Goal: Complete application form: Complete application form

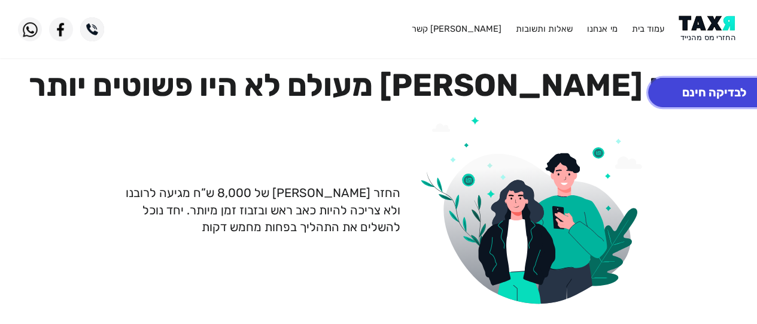
click at [667, 95] on button "לבדיקה חינם" at bounding box center [714, 92] width 132 height 29
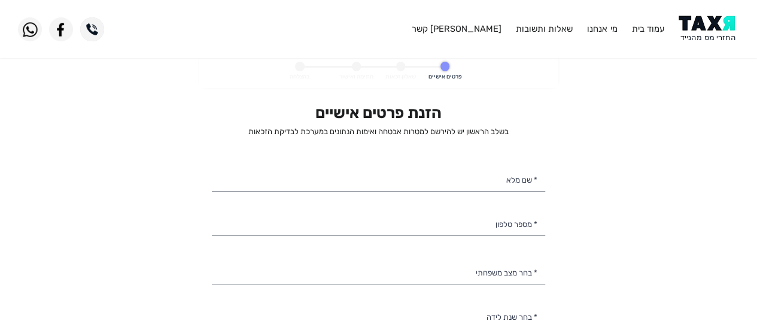
select select
click at [499, 182] on input "* שם מלא" at bounding box center [378, 178] width 333 height 25
type input "[PERSON_NAME] סמני"
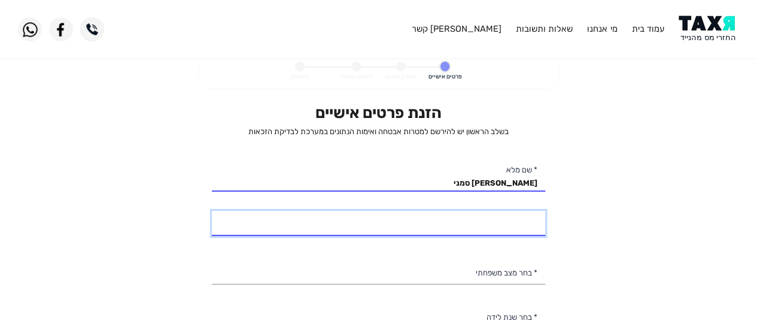
click at [446, 227] on input "* מספר טלפון" at bounding box center [378, 223] width 333 height 25
type input "א"
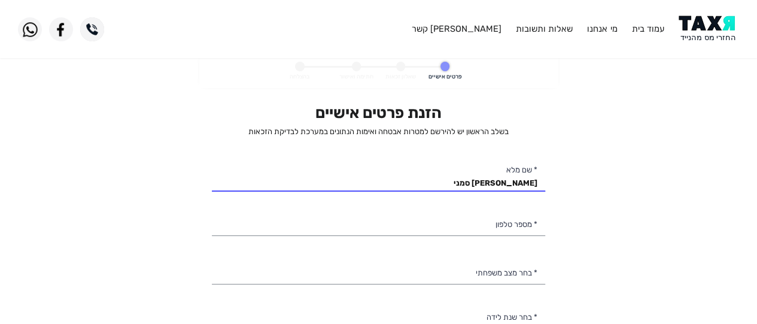
click at [613, 143] on personal-details "פרטים אישיים שאלון זכאות חתימה ואישור בהצלחה הזנת פרטים אישיים בשלב הראשון יש ל…" at bounding box center [378, 232] width 757 height 357
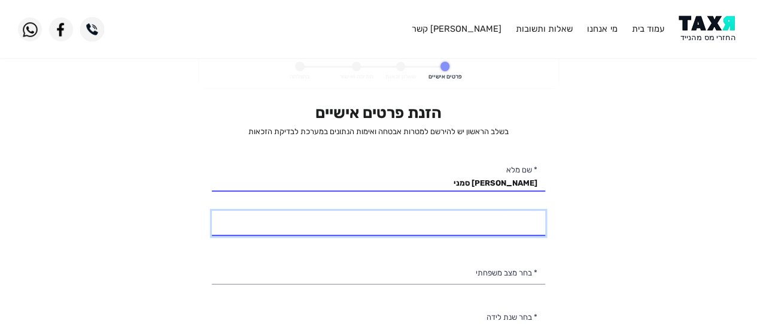
click at [508, 215] on input "* מספר טלפון" at bounding box center [378, 223] width 333 height 25
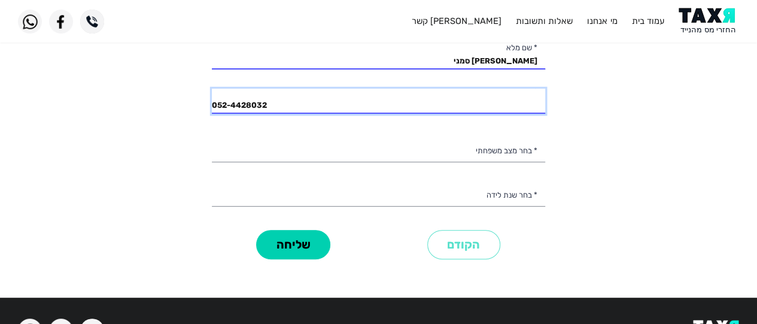
scroll to position [136, 0]
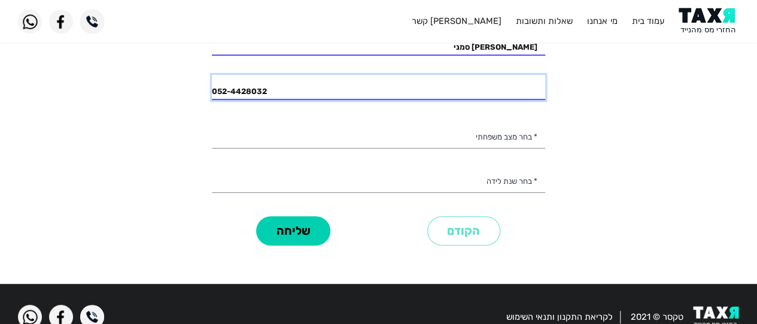
type input "052-4428032"
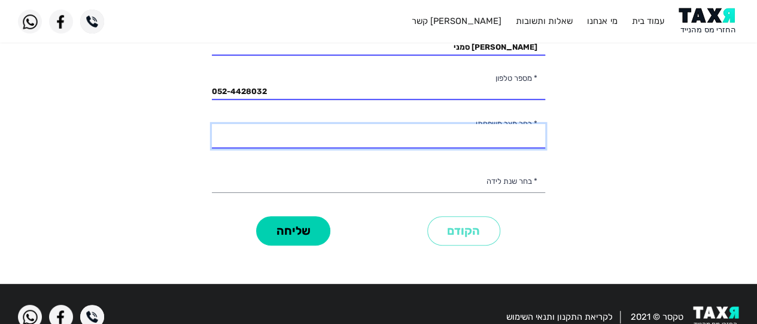
click at [491, 142] on select "רווק/ה נשוי/[PERSON_NAME]/ה אלמן/נה" at bounding box center [378, 136] width 333 height 25
select select "2: Married"
click at [212, 124] on select "רווק/ה נשוי/[PERSON_NAME]/ה אלמן/נה" at bounding box center [378, 136] width 333 height 25
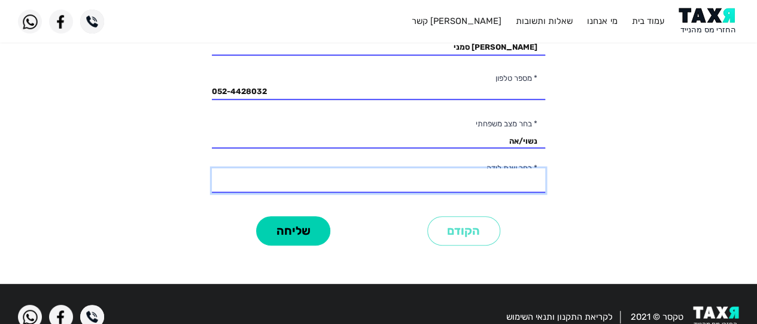
click at [487, 187] on select "2003 2002 2001 2000 1999 1998 1997 1996 1995 1994 1993 1992 1991 1990 1989 1988…" at bounding box center [378, 180] width 333 height 25
select select "6: 1998"
click at [212, 168] on select "2003 2002 2001 2000 1999 1998 1997 1996 1995 1994 1993 1992 1991 1990 1989 1988…" at bounding box center [378, 180] width 333 height 25
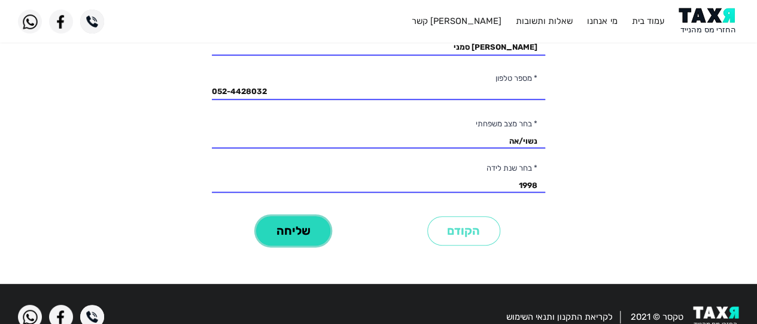
click at [313, 233] on button "שליחה" at bounding box center [293, 230] width 74 height 29
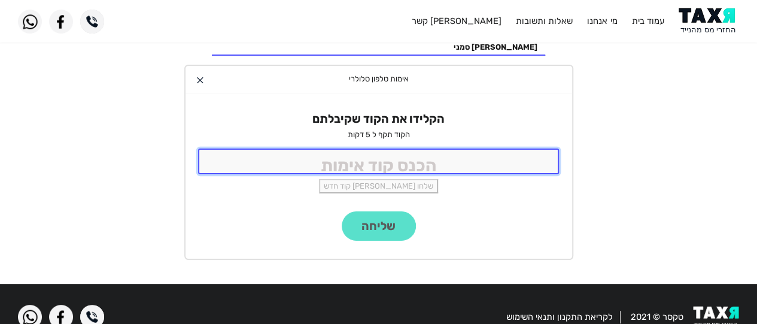
click at [370, 166] on input "tel" at bounding box center [378, 161] width 361 height 26
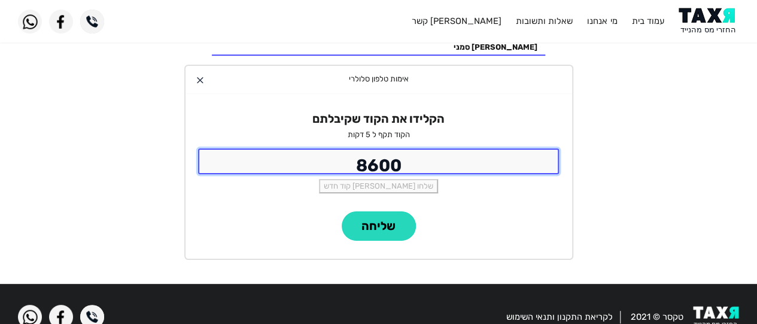
type input "8600"
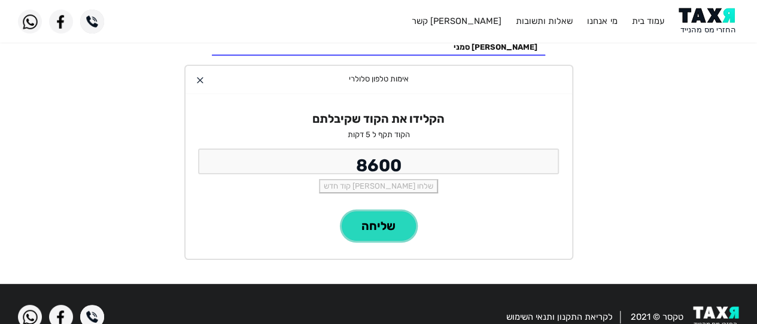
click at [388, 228] on button "שליחה" at bounding box center [379, 225] width 74 height 29
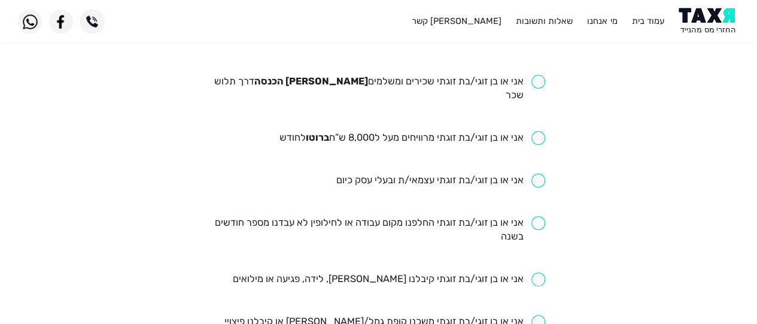
scroll to position [121, 0]
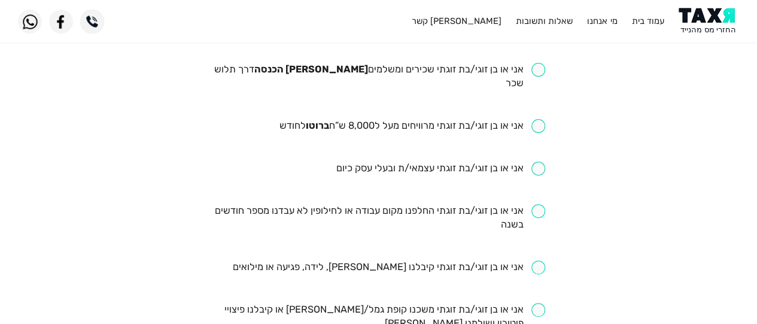
click at [537, 71] on input "checkbox" at bounding box center [378, 77] width 333 height 28
checkbox input "true"
click at [540, 119] on input "checkbox" at bounding box center [412, 126] width 266 height 14
checkbox input "true"
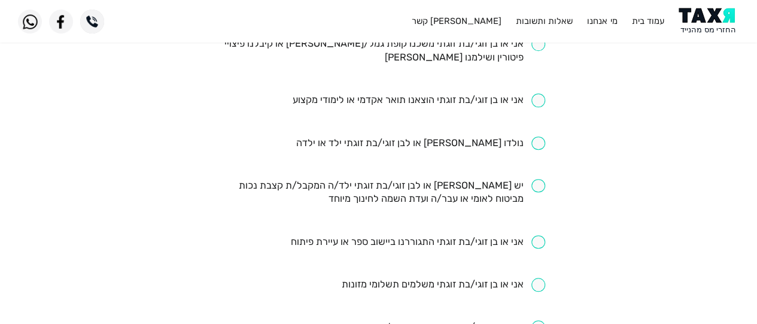
scroll to position [398, 0]
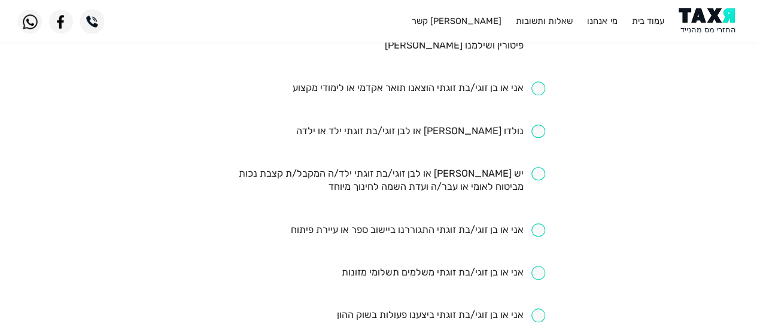
click at [532, 124] on input "checkbox" at bounding box center [420, 131] width 249 height 14
checkbox input "true"
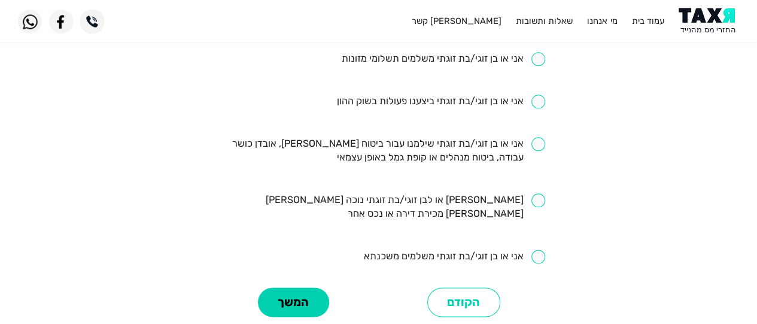
scroll to position [624, 0]
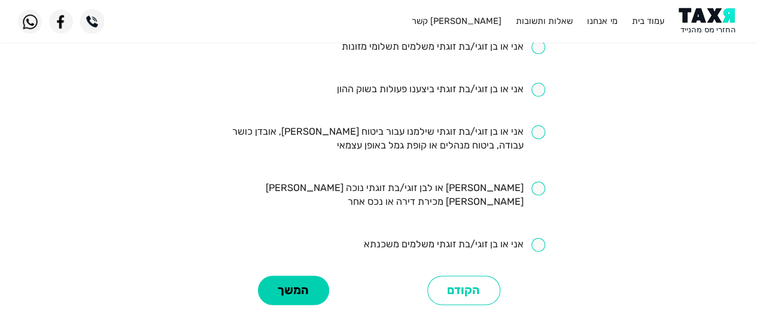
click at [536, 83] on input "checkbox" at bounding box center [440, 90] width 209 height 14
checkbox input "true"
click at [307, 275] on button "המשך" at bounding box center [293, 289] width 71 height 29
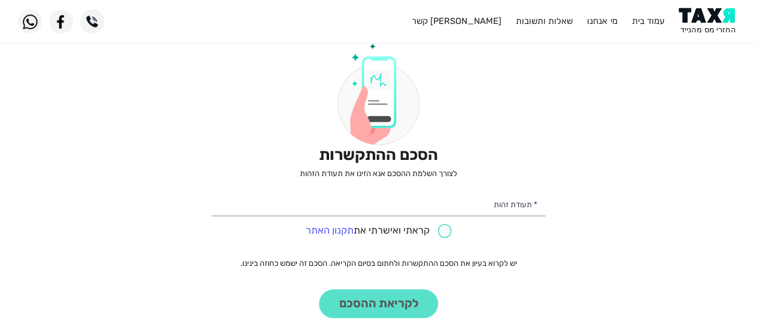
scroll to position [103, 0]
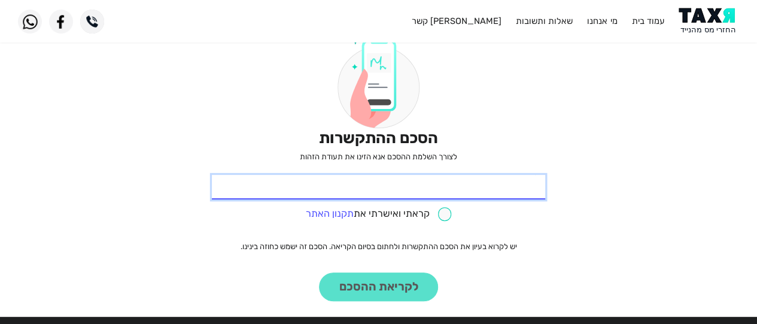
click at [501, 187] on input "* תעודת זהות" at bounding box center [378, 187] width 333 height 25
type input "206846271"
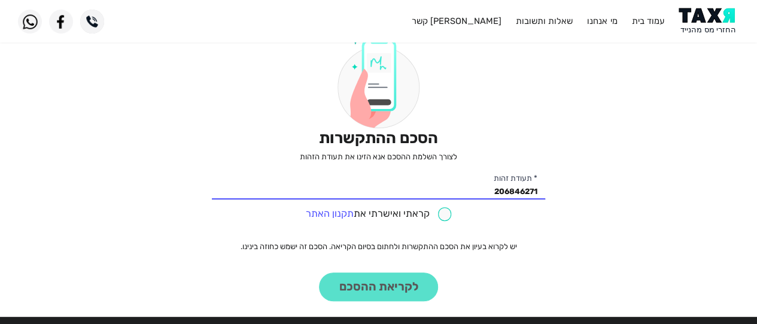
click at [440, 217] on input "checkbox" at bounding box center [379, 214] width 146 height 14
checkbox input "true"
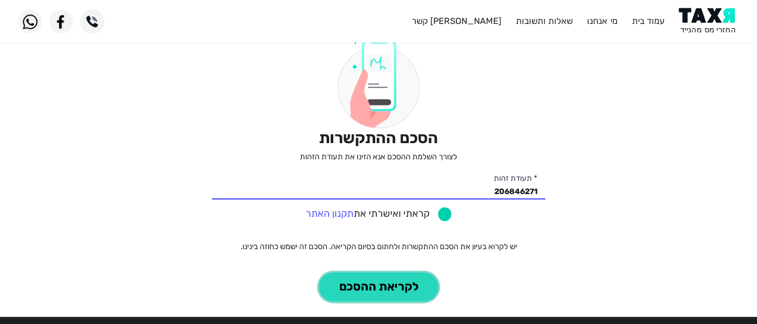
click at [403, 280] on button "לקריאת ההסכם" at bounding box center [378, 286] width 119 height 29
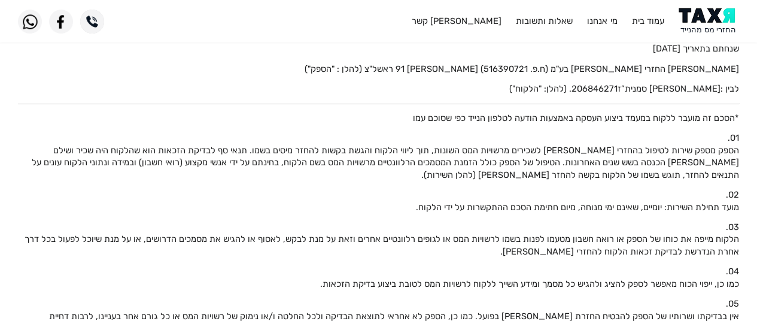
scroll to position [14, 0]
